Goal: Find specific page/section: Find specific page/section

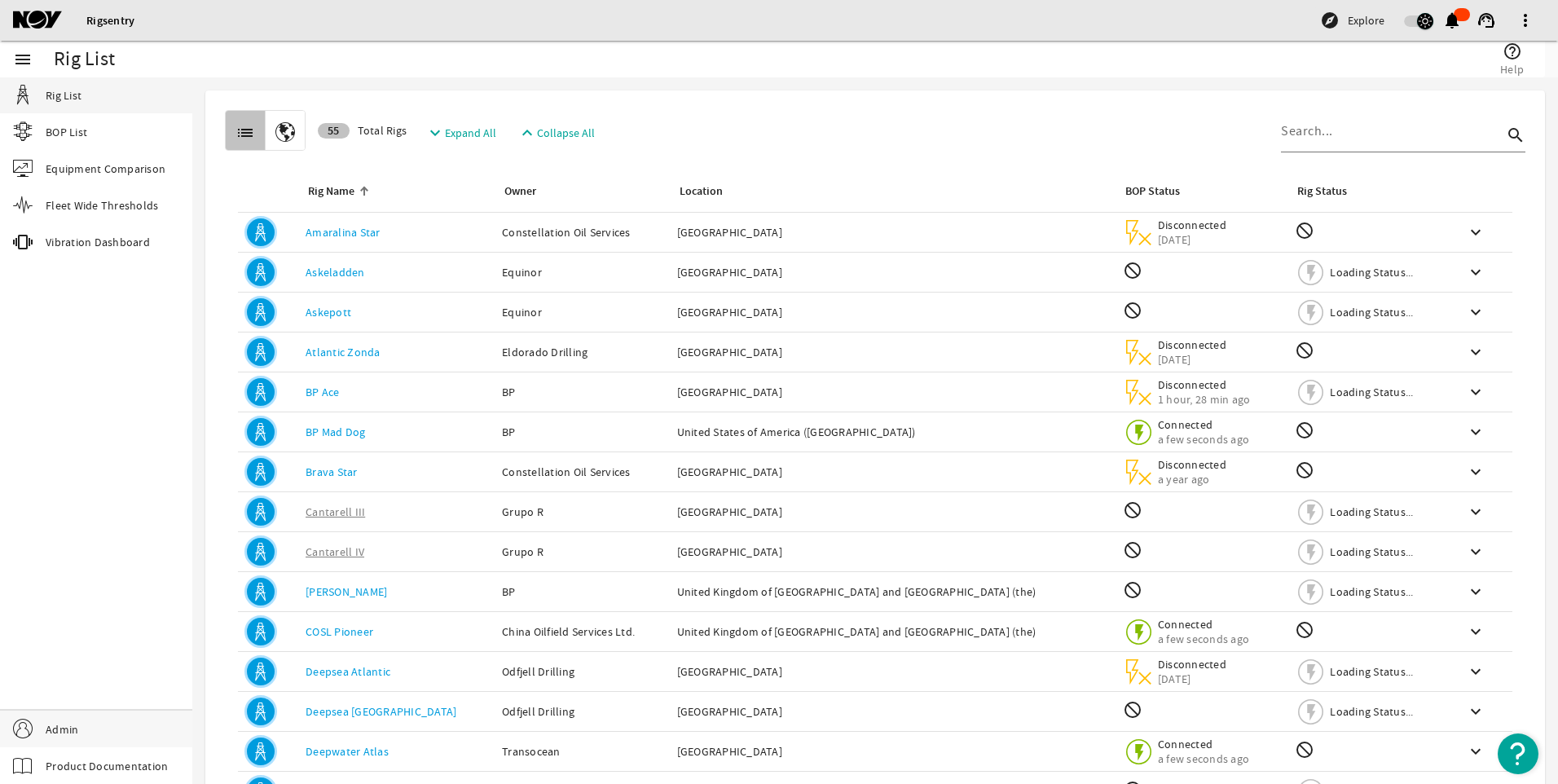
click at [84, 718] on link "Admin" at bounding box center [96, 729] width 192 height 37
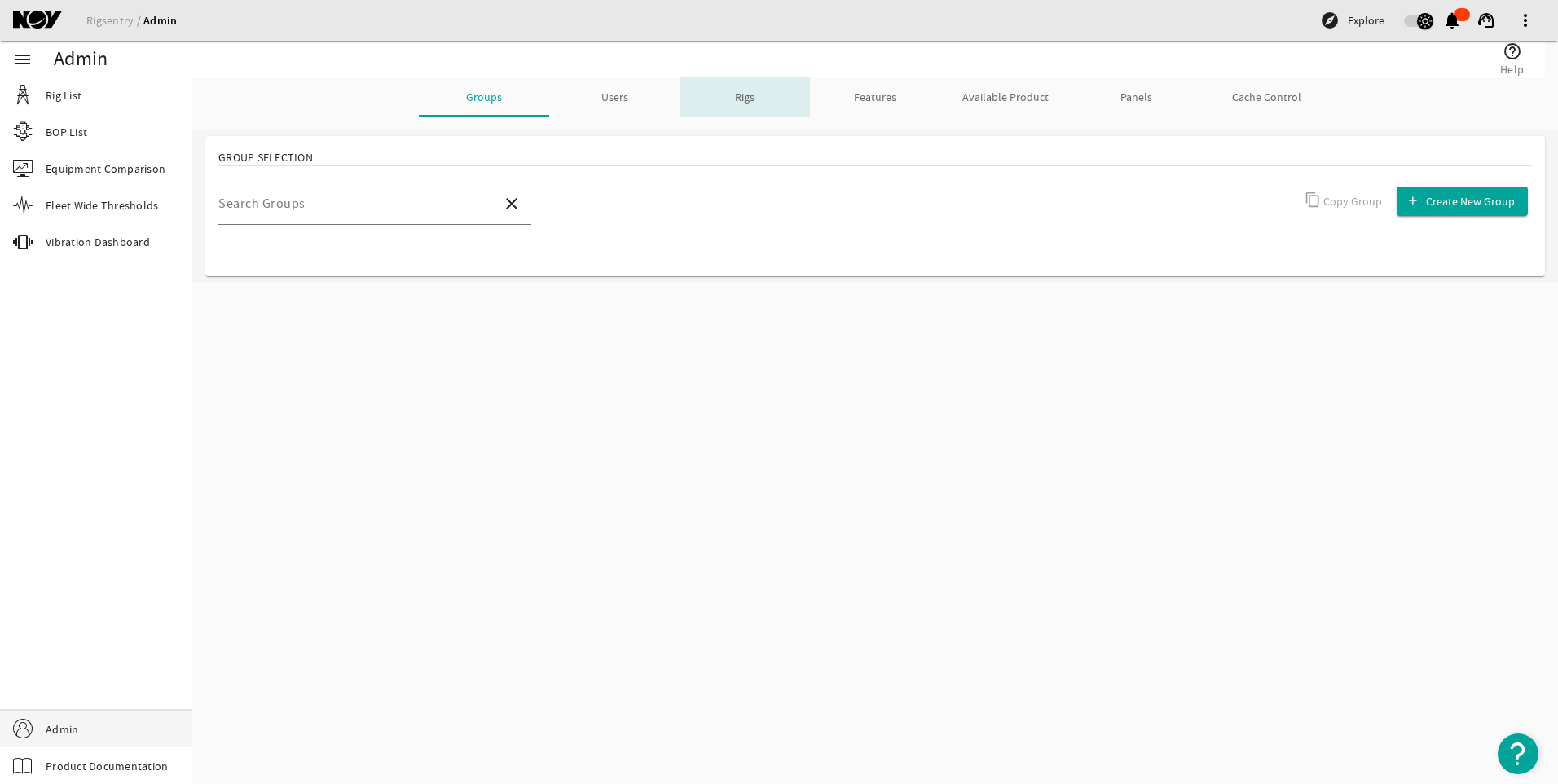
click at [744, 99] on span "Rigs" at bounding box center [744, 96] width 20 height 11
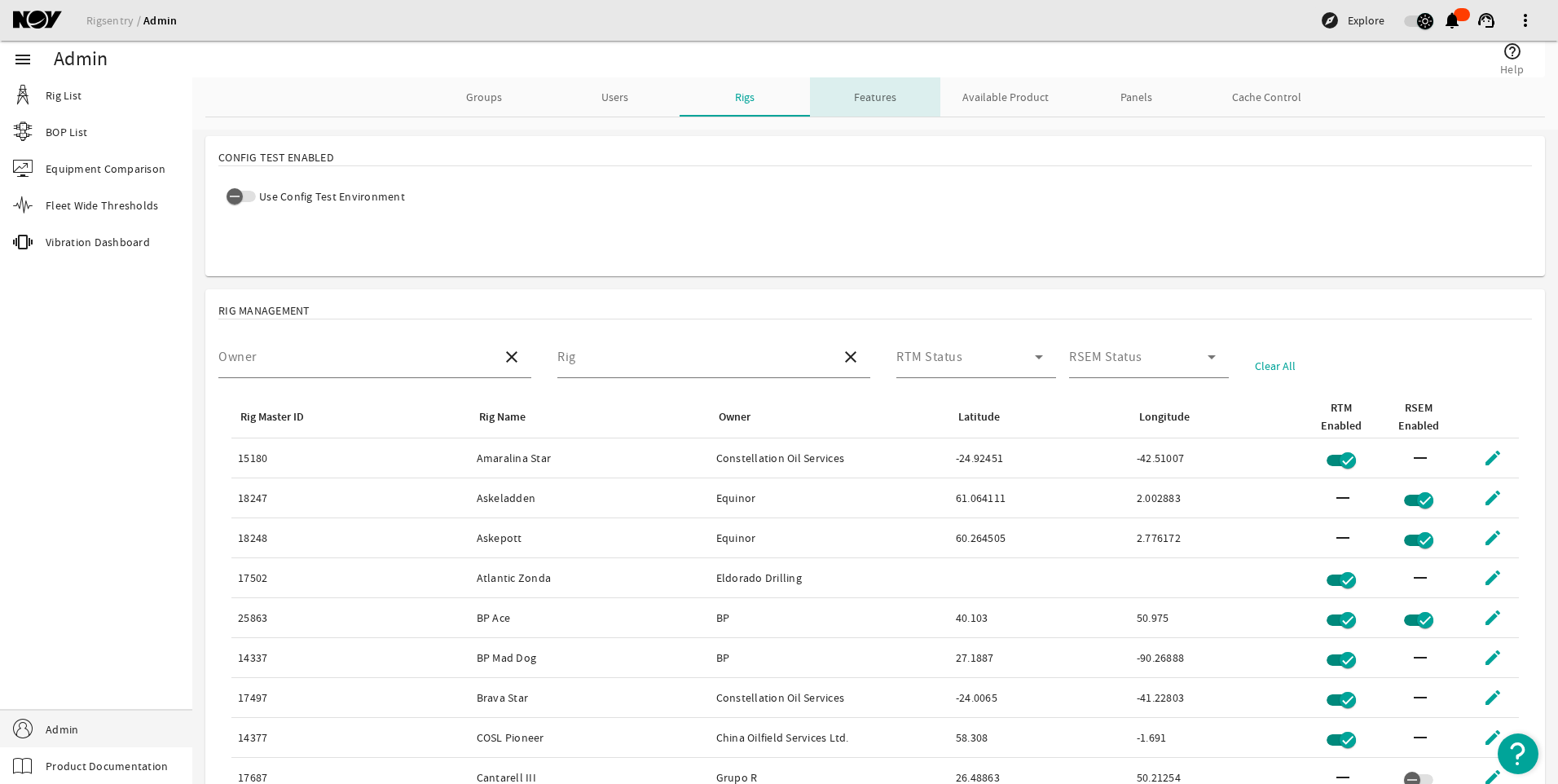
click at [854, 91] on span "Features" at bounding box center [875, 96] width 43 height 11
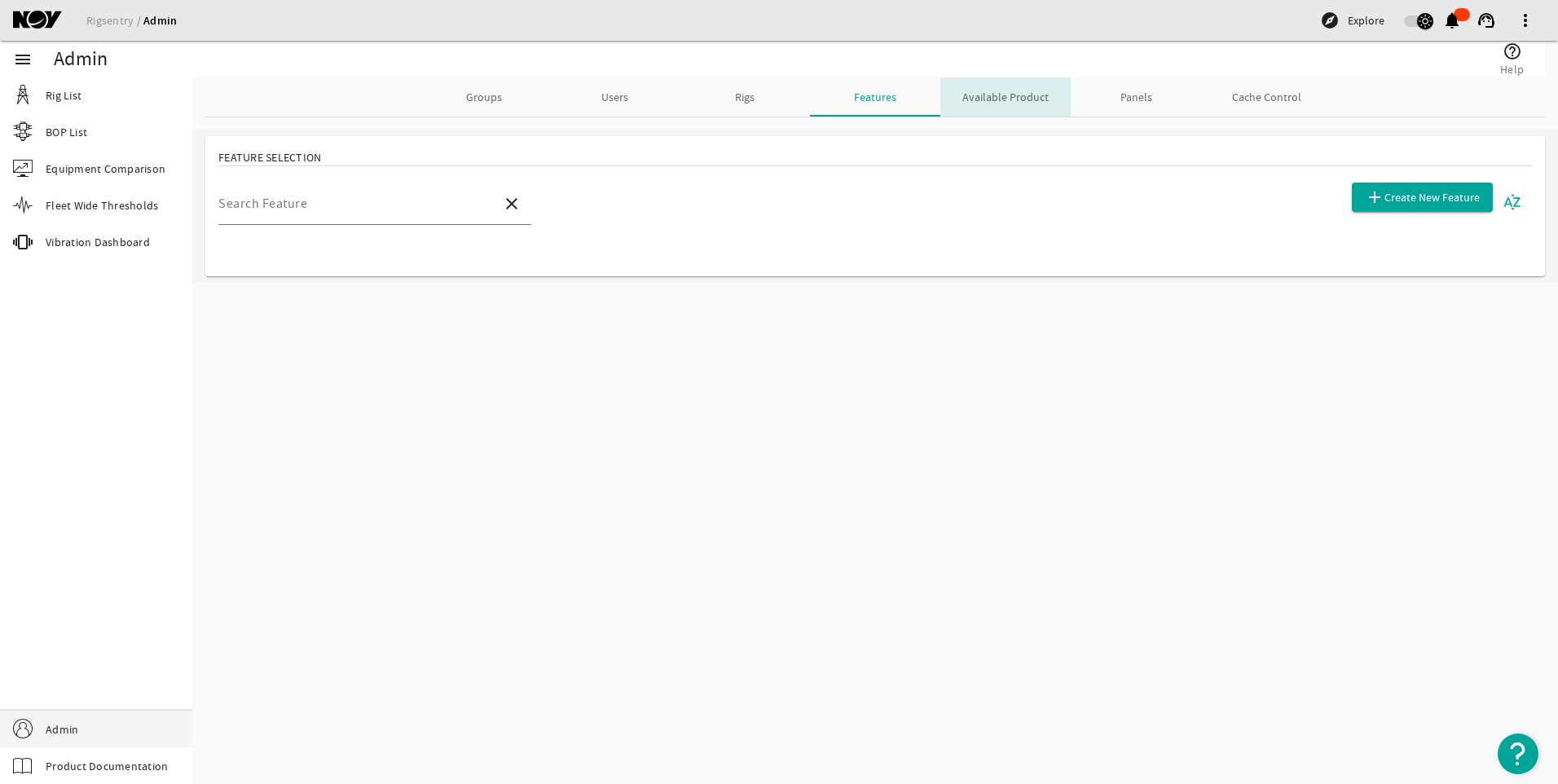
click at [993, 98] on span "Available Product" at bounding box center [1005, 96] width 86 height 11
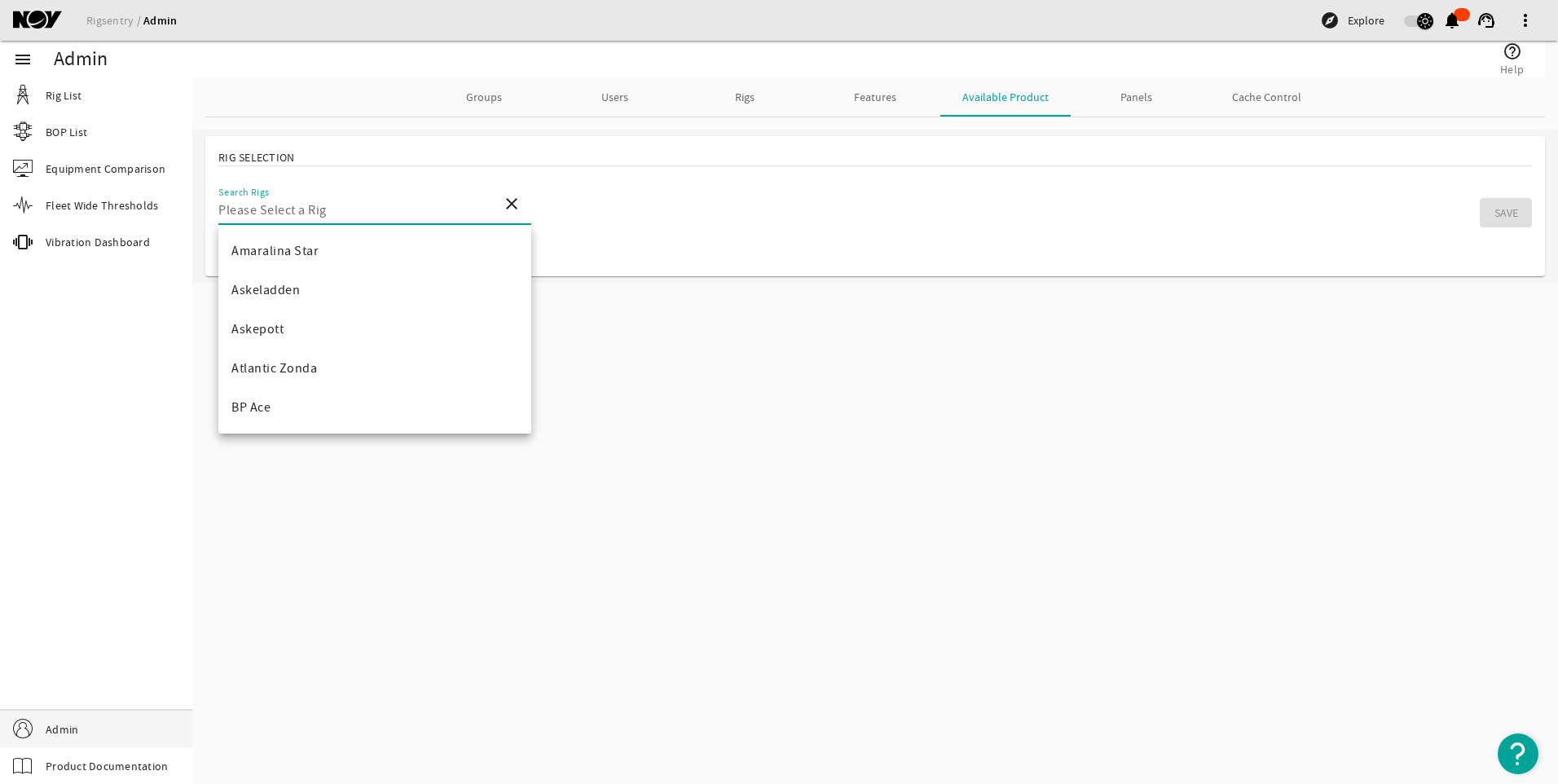
click at [432, 202] on input "Search Rigs" at bounding box center [354, 209] width 271 height 20
type input "p"
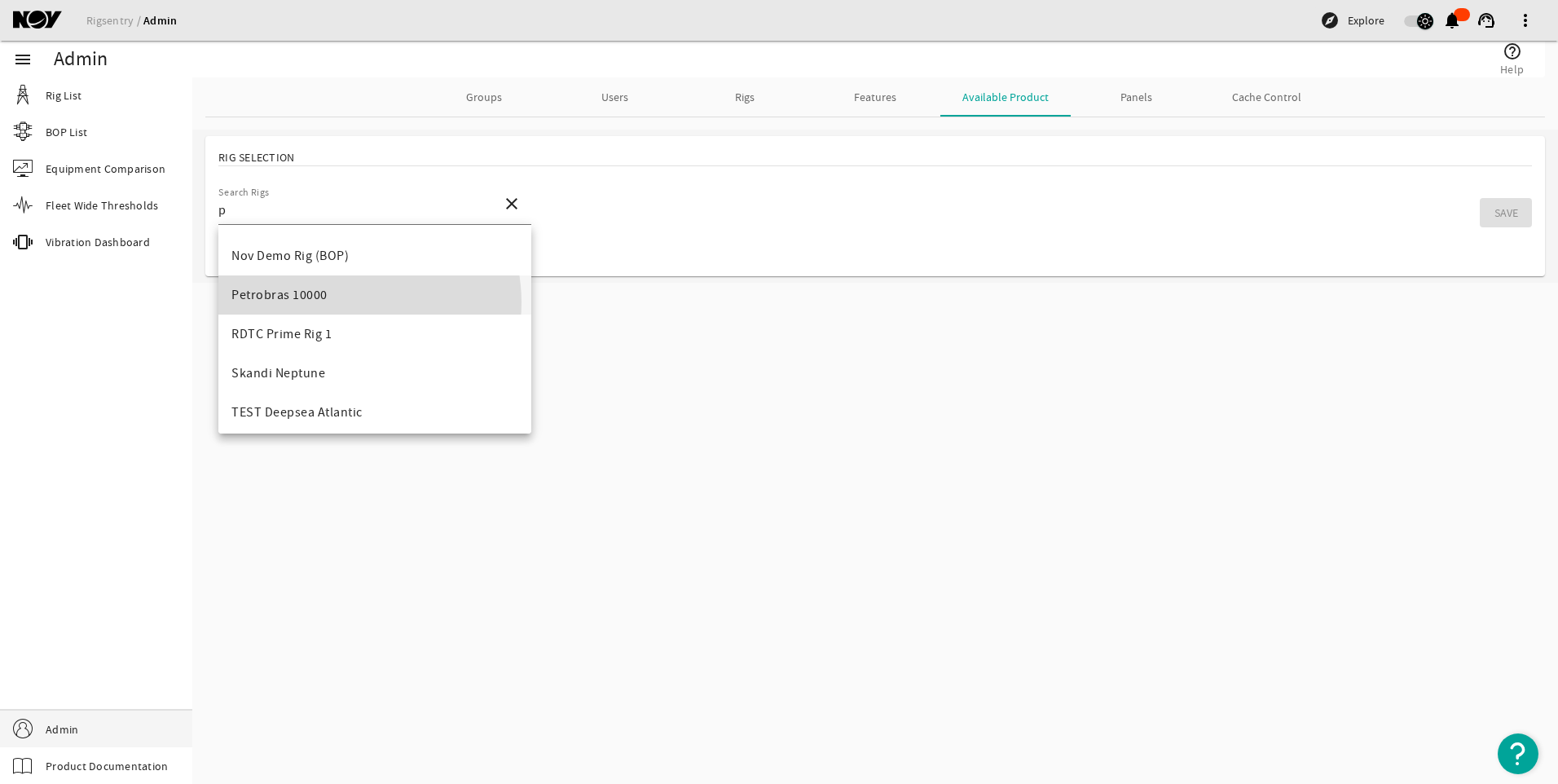
click at [352, 302] on mat-option "Petrobras 10000" at bounding box center [375, 295] width 313 height 39
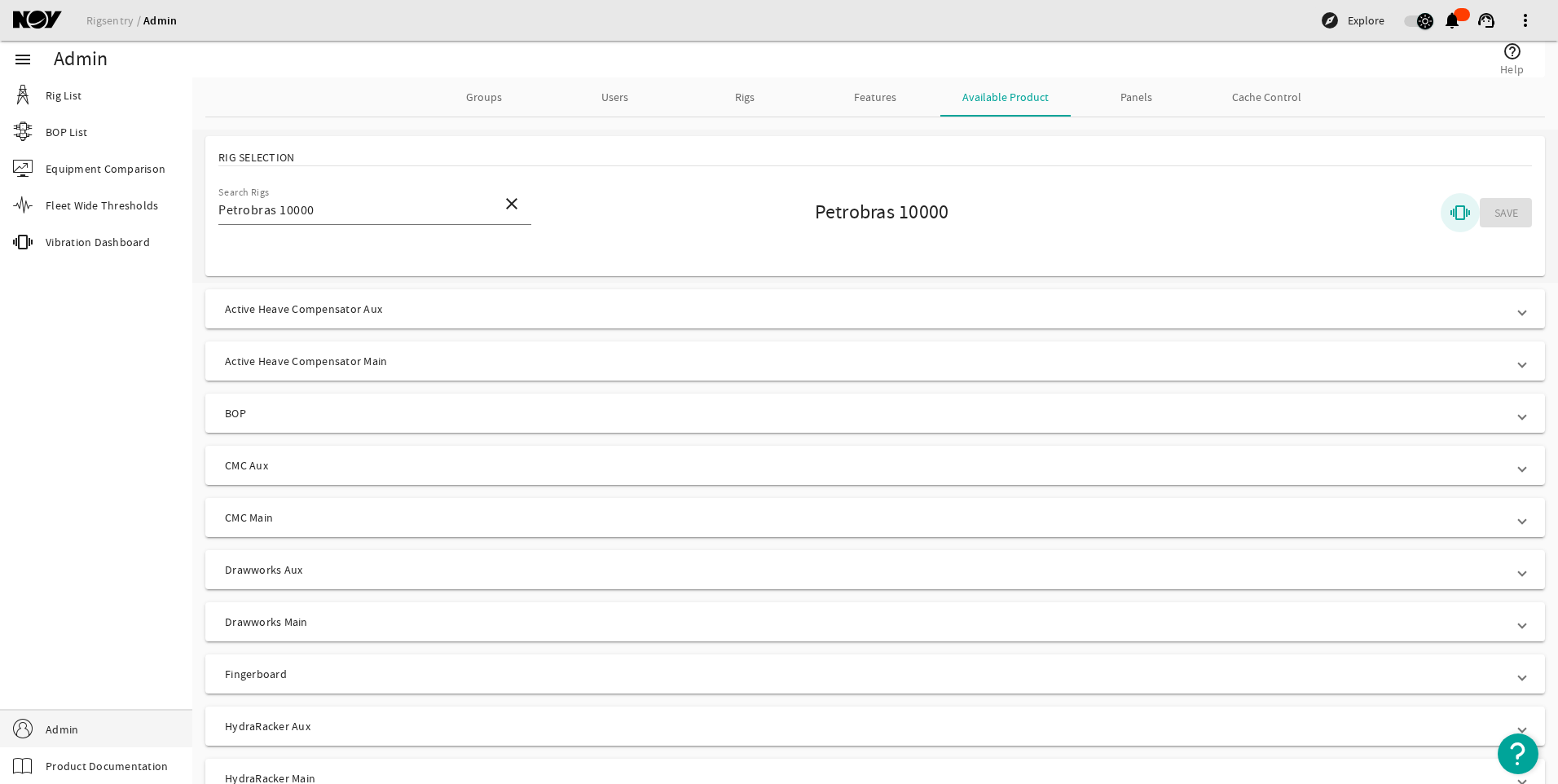
click at [1451, 208] on mat-icon "vibration" at bounding box center [1460, 212] width 20 height 20
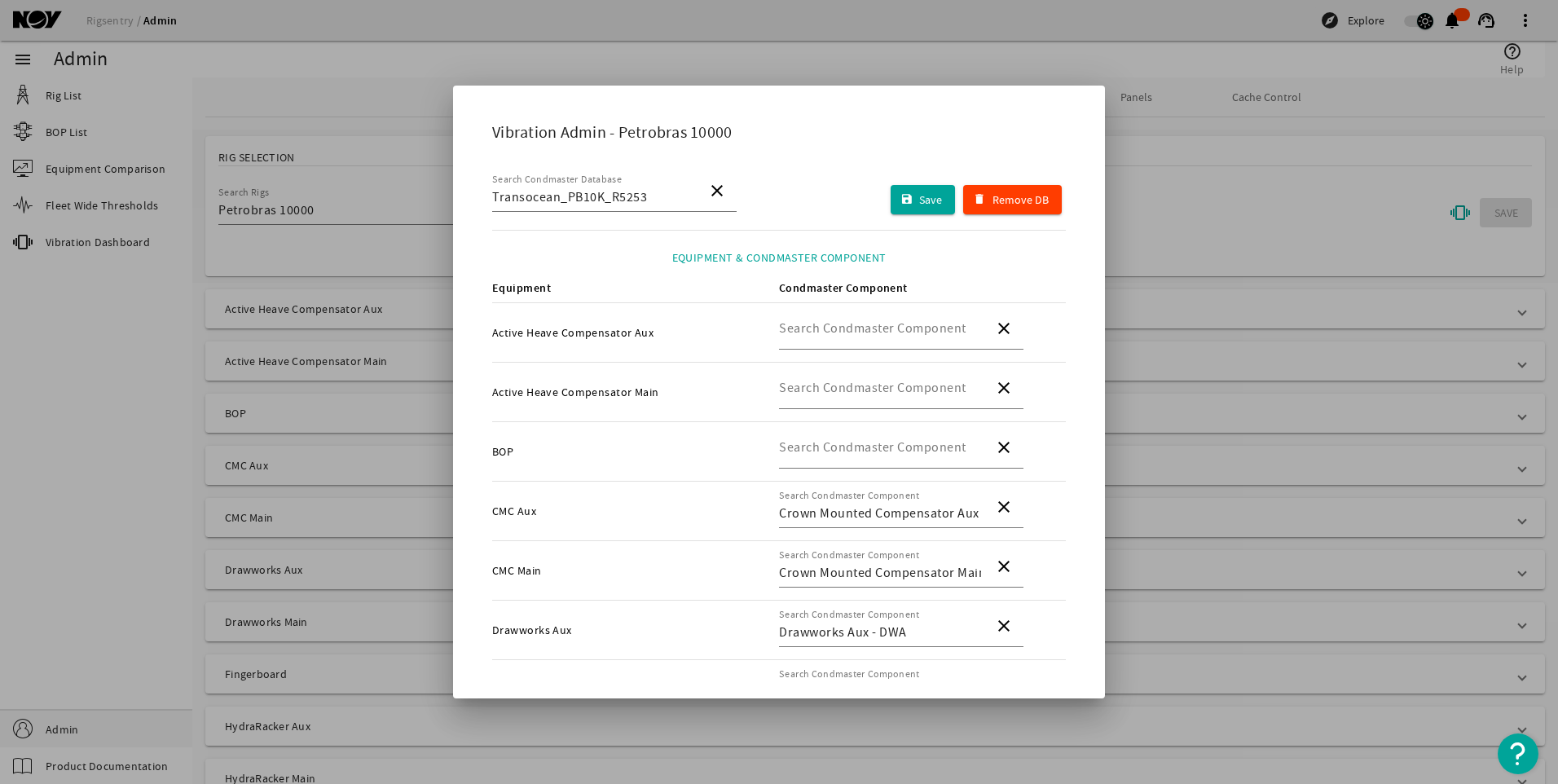
click at [1163, 297] on div at bounding box center [779, 392] width 1558 height 784
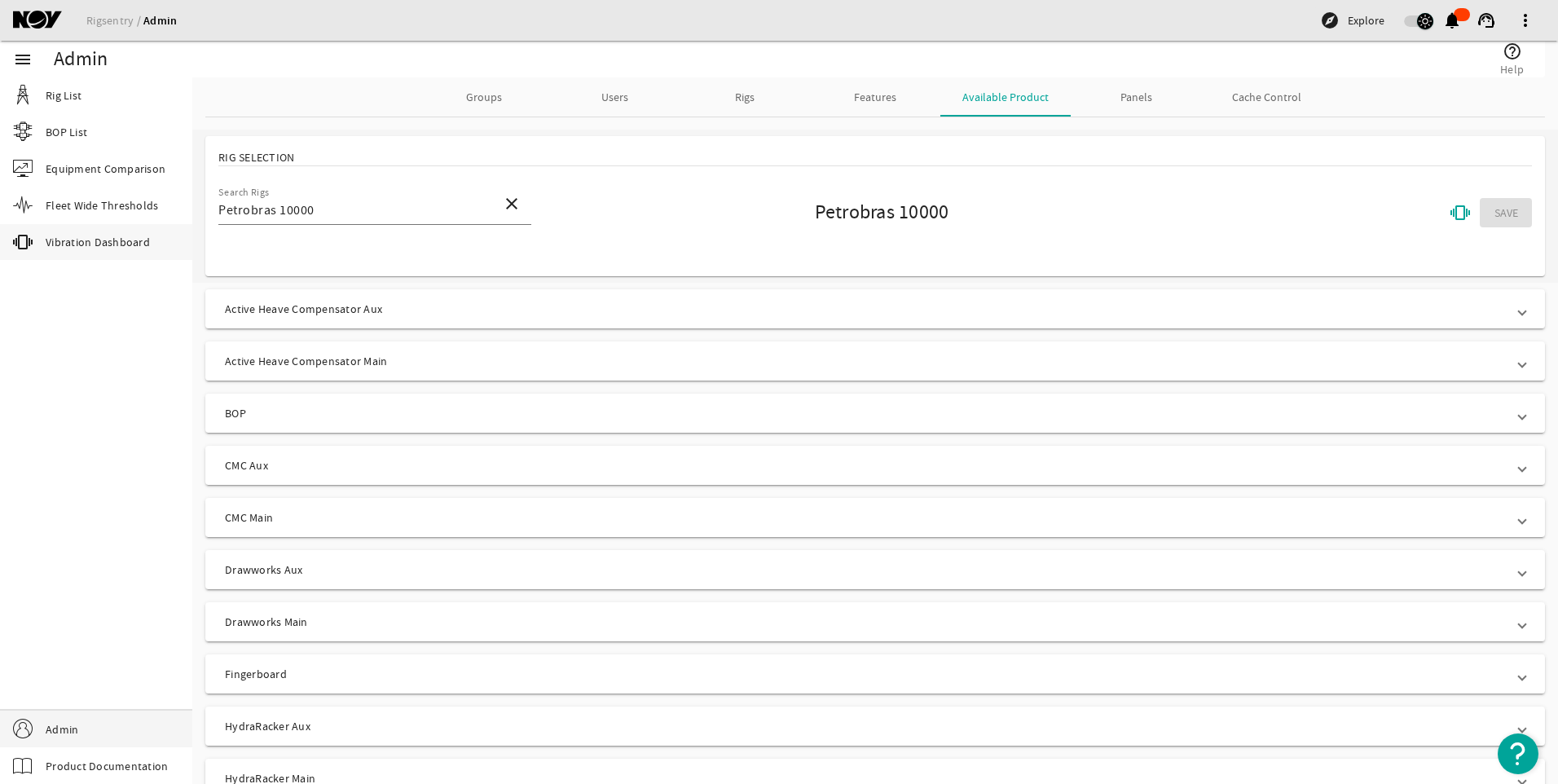
click at [84, 234] on span "Vibration Dashboard" at bounding box center [98, 242] width 105 height 16
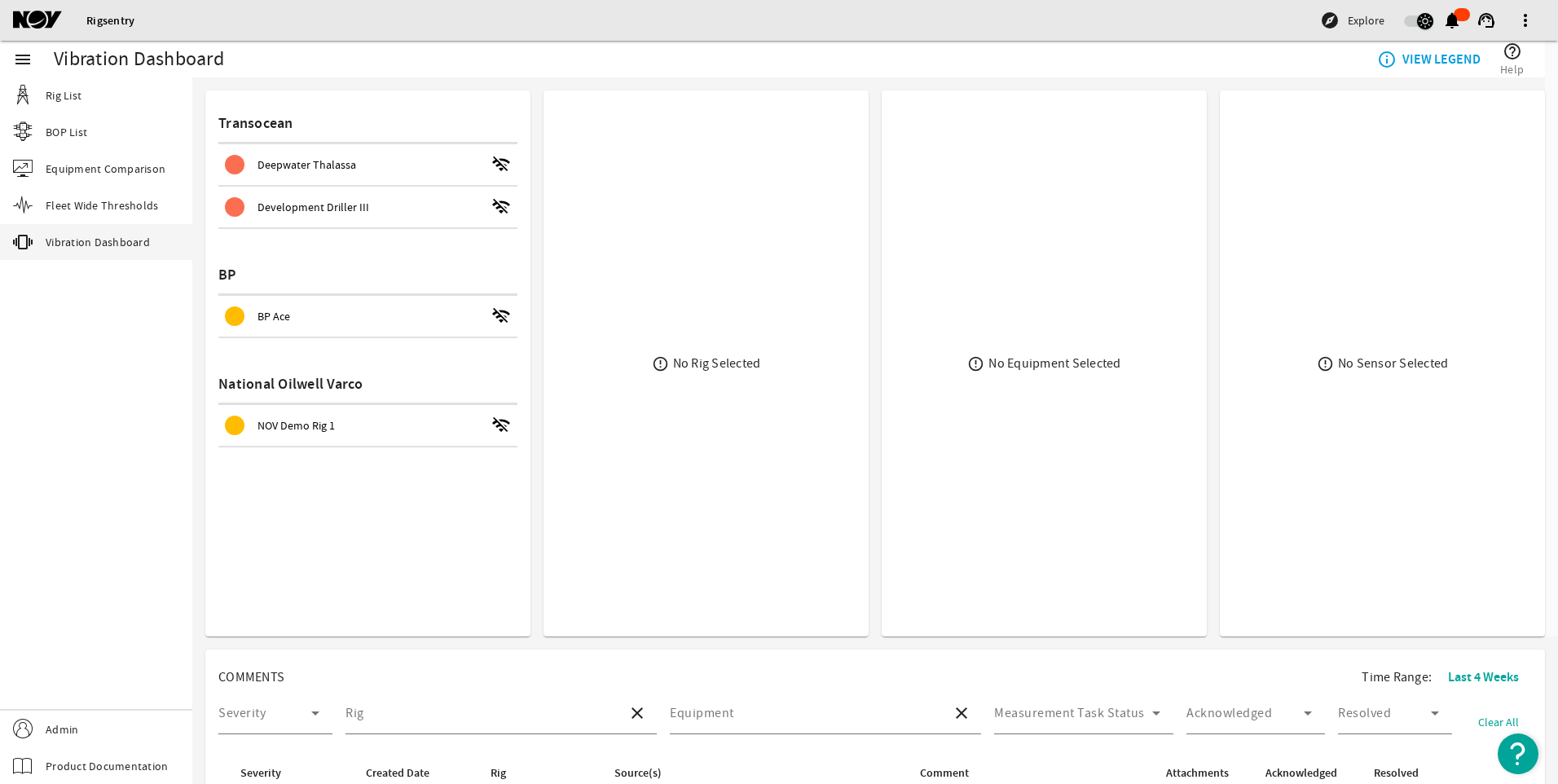
click at [177, 352] on div "menu Rig List BOP List Equipment Comparison Fleet Wide Thresholds vibration Vib…" at bounding box center [96, 412] width 192 height 743
